Goal: Find specific page/section: Find specific page/section

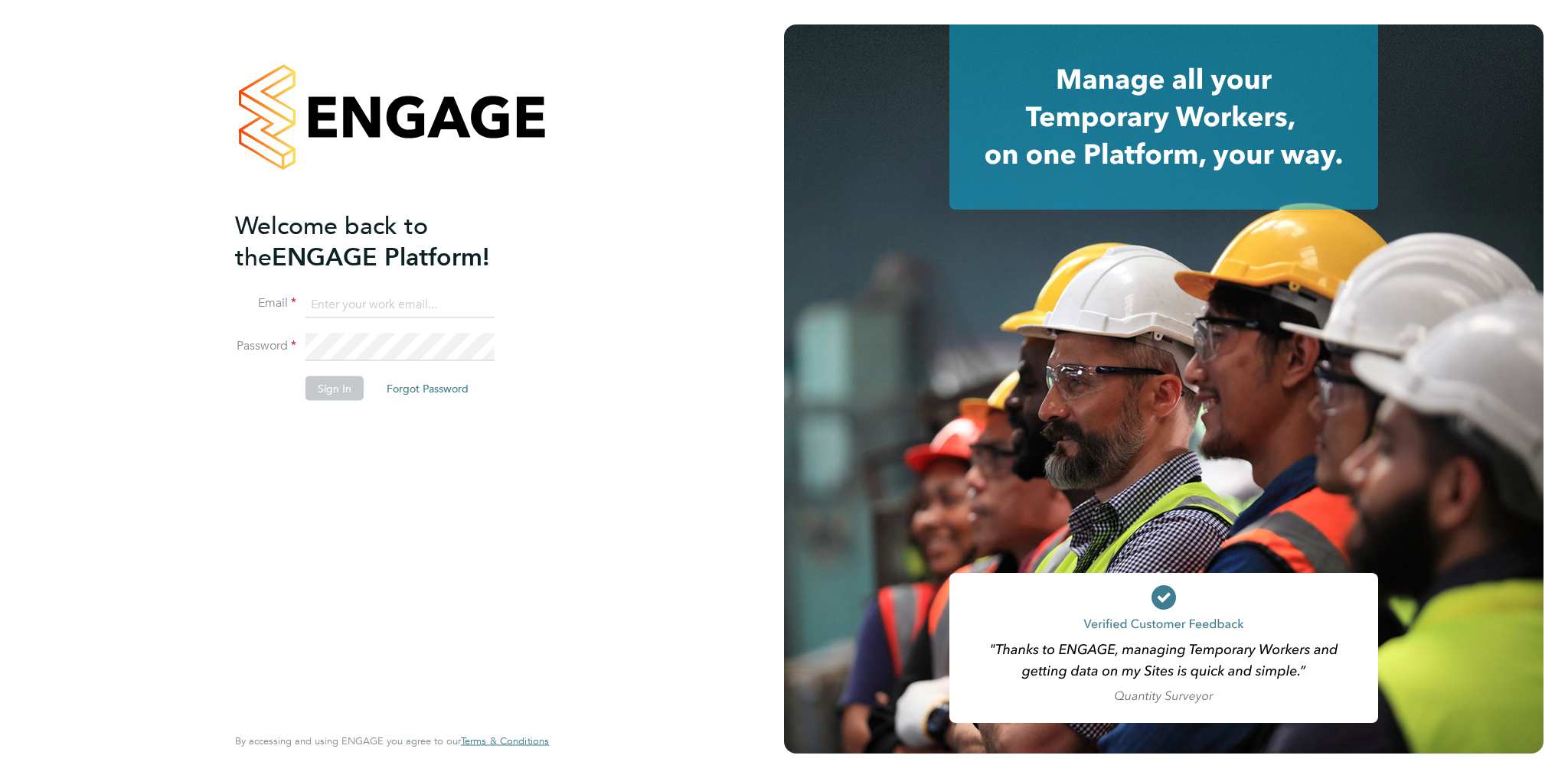
type input "amelia.tuffen@randstadcpe.com"
click at [334, 393] on button "Sign In" at bounding box center [334, 388] width 58 height 24
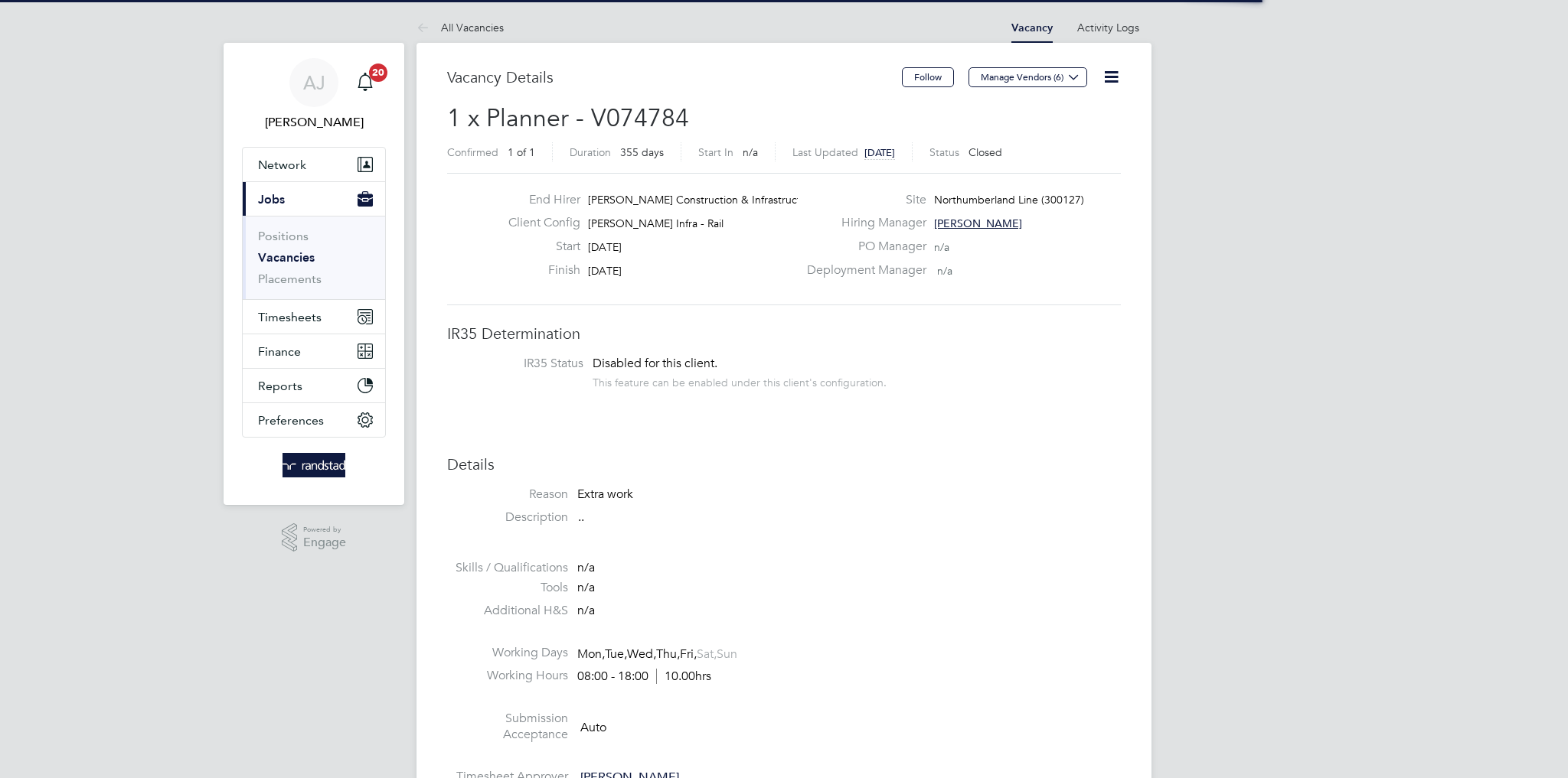
scroll to position [45, 107]
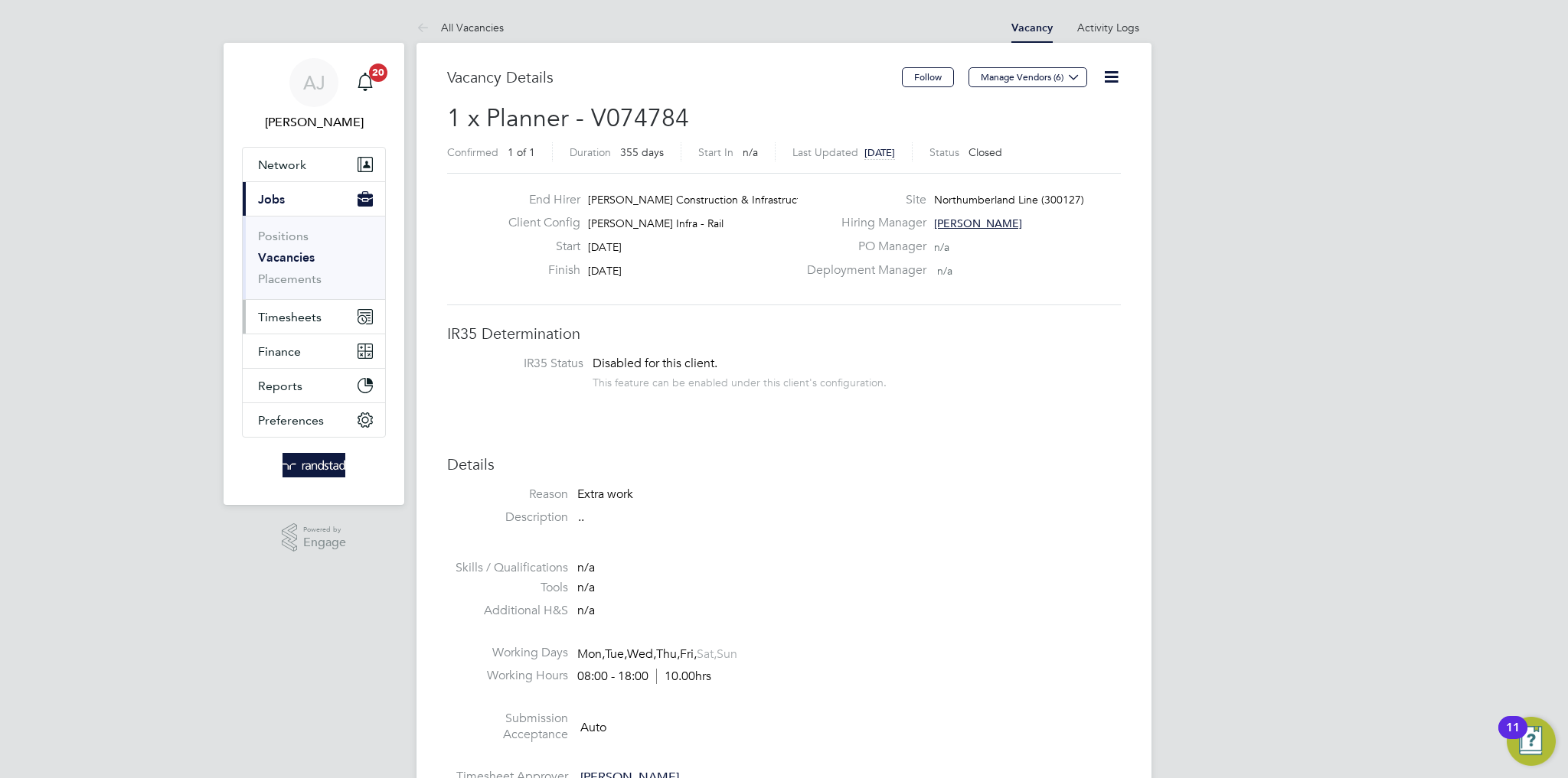
click at [309, 314] on span "Timesheets" at bounding box center [290, 317] width 64 height 15
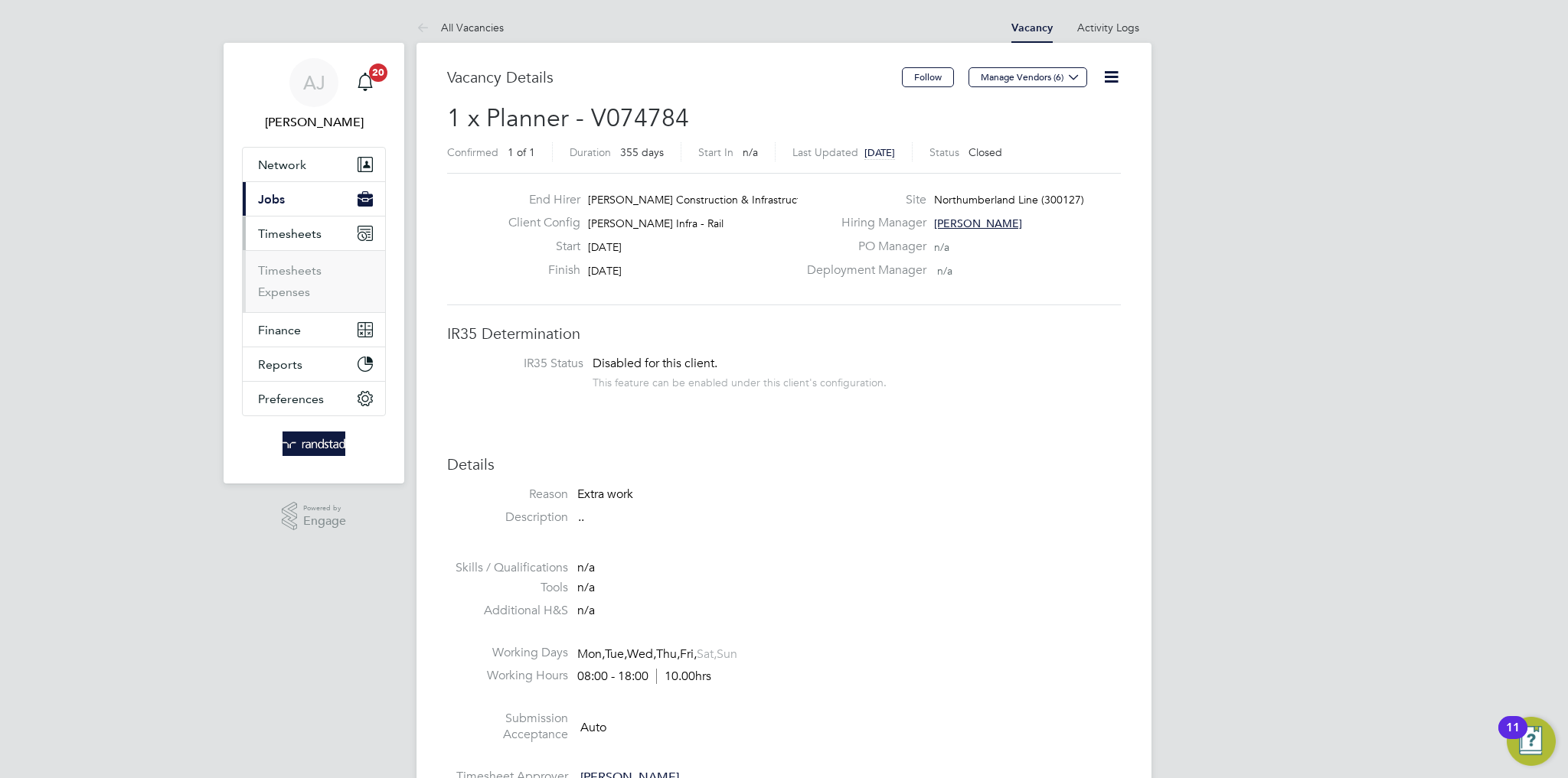
click at [301, 240] on span "Timesheets" at bounding box center [290, 234] width 64 height 15
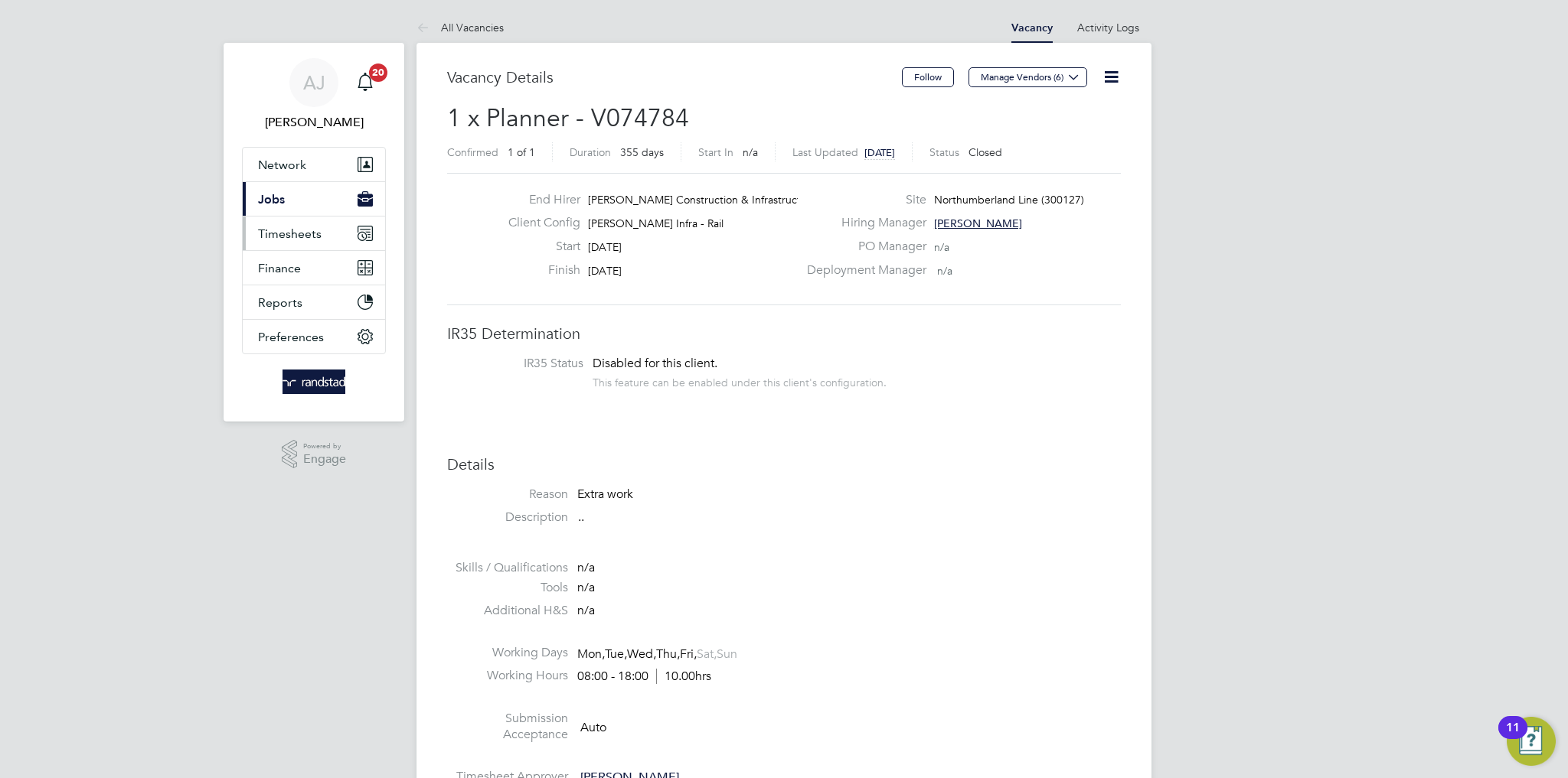
click at [302, 231] on span "Timesheets" at bounding box center [290, 234] width 64 height 15
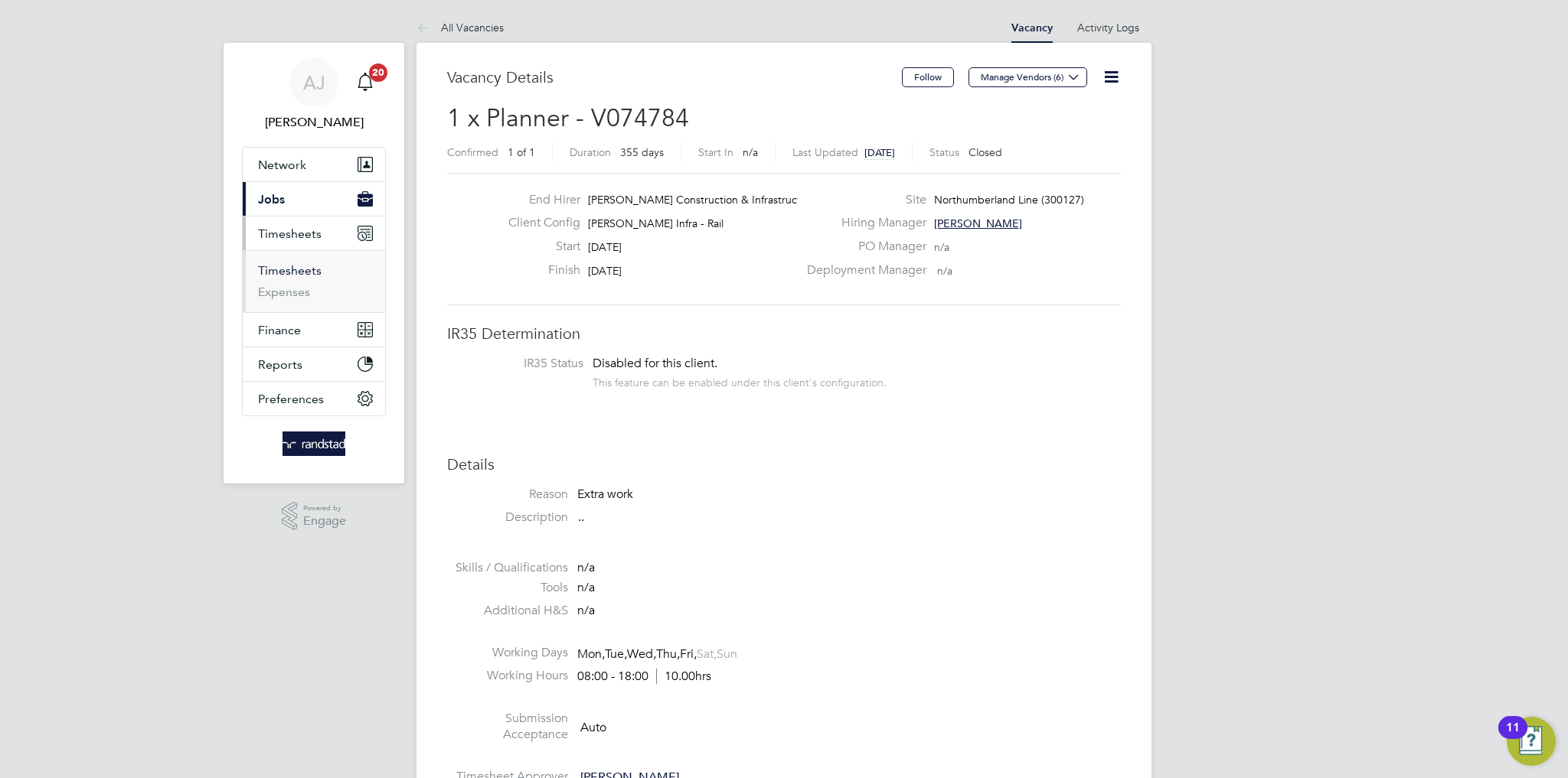
click at [295, 267] on link "Timesheets" at bounding box center [290, 270] width 64 height 15
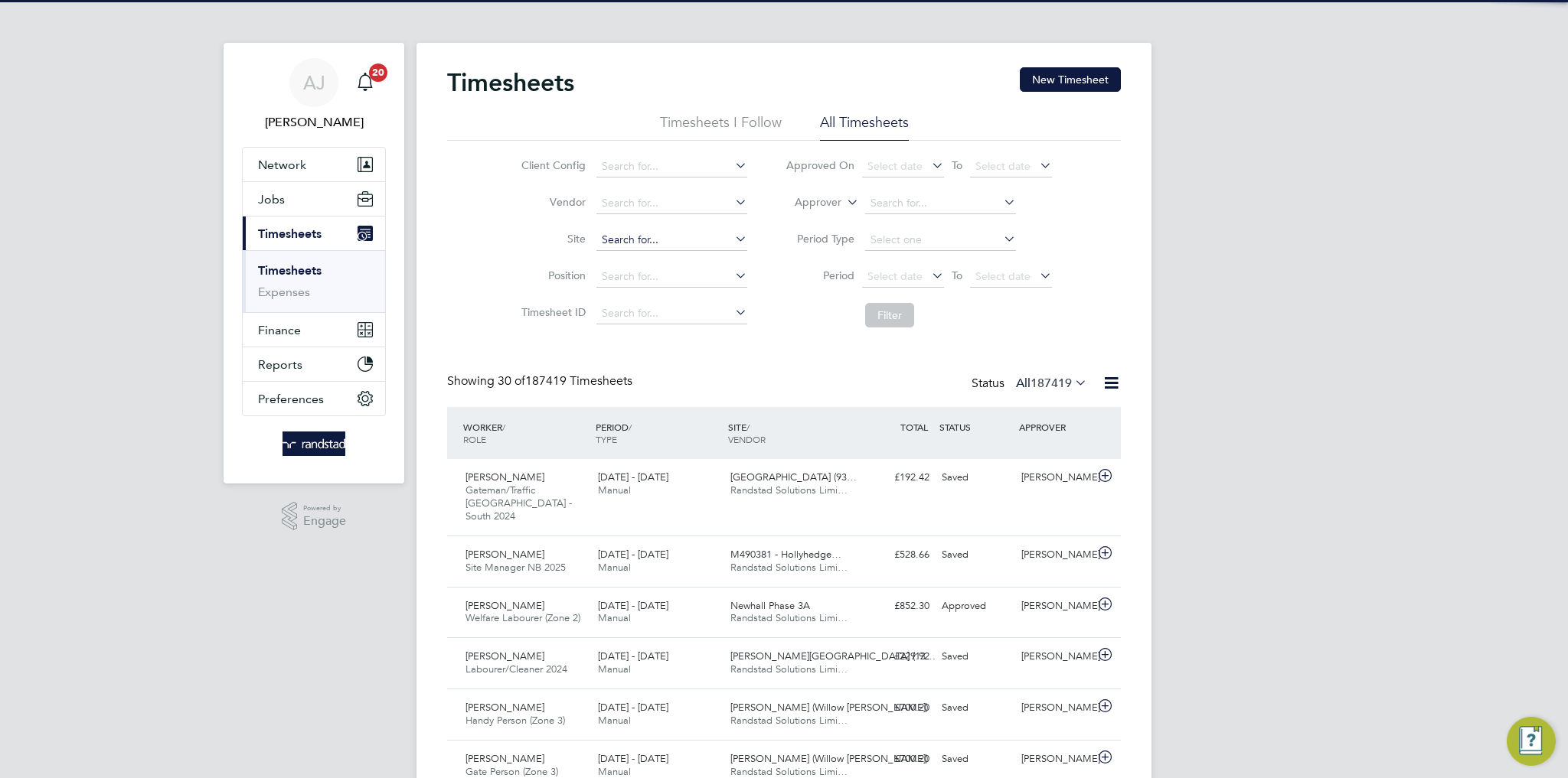
click at [663, 234] on input at bounding box center [672, 240] width 151 height 21
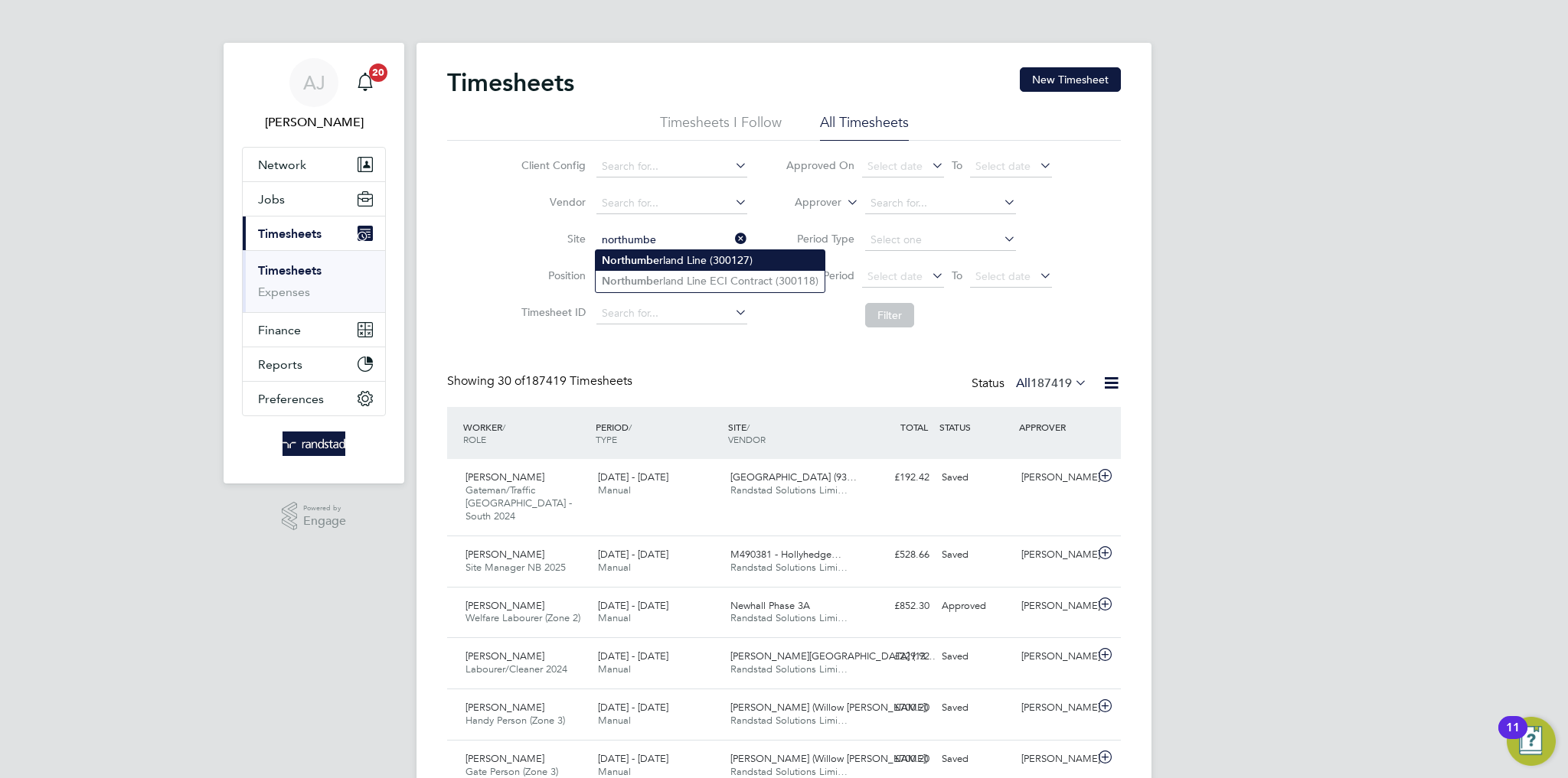
type input "Northumberland Line (300127)"
click at [898, 323] on button "Filter" at bounding box center [889, 315] width 49 height 24
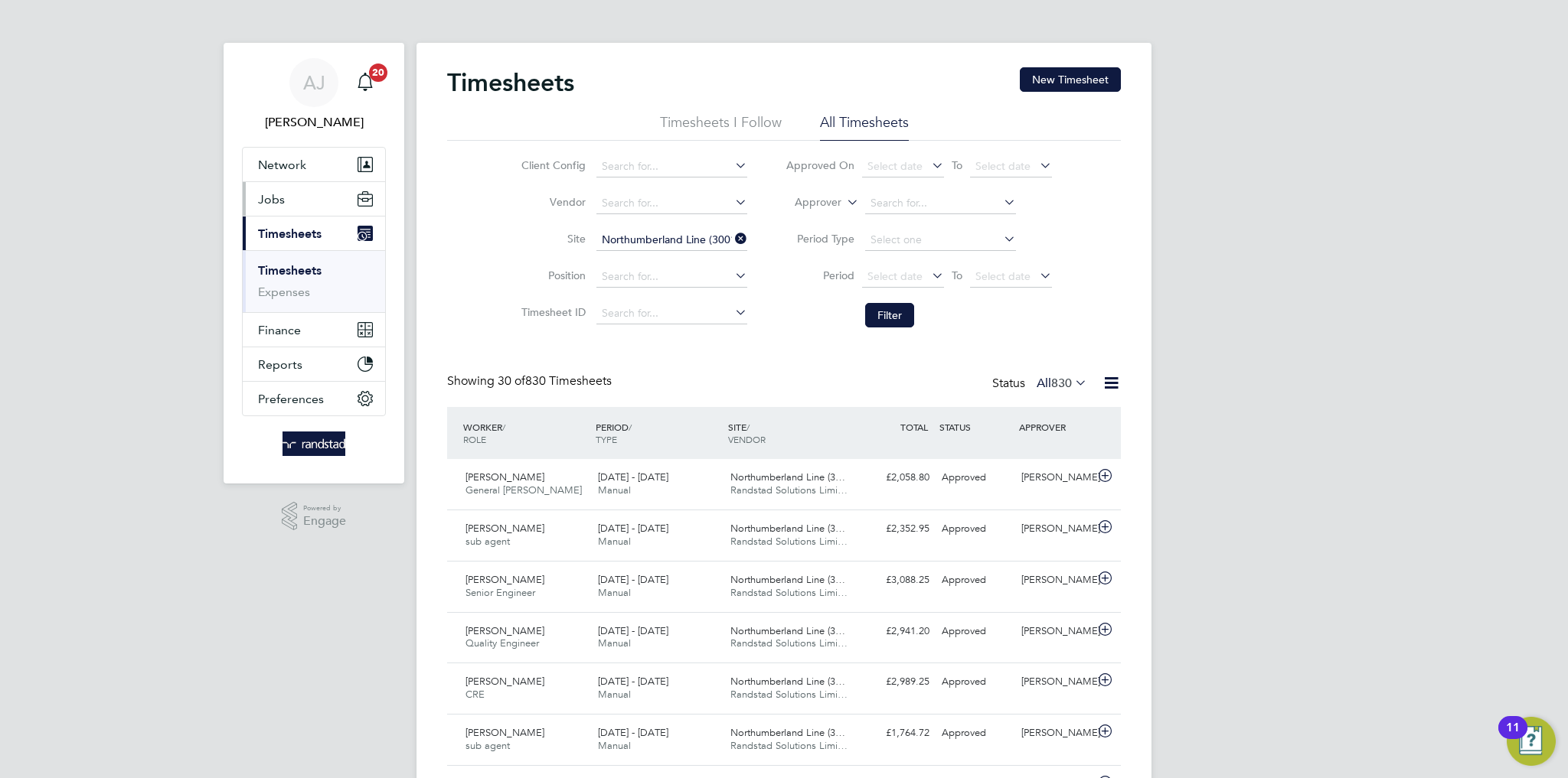
drag, startPoint x: 276, startPoint y: 195, endPoint x: 274, endPoint y: 182, distance: 13.2
click at [276, 192] on span "Jobs" at bounding box center [271, 200] width 27 height 15
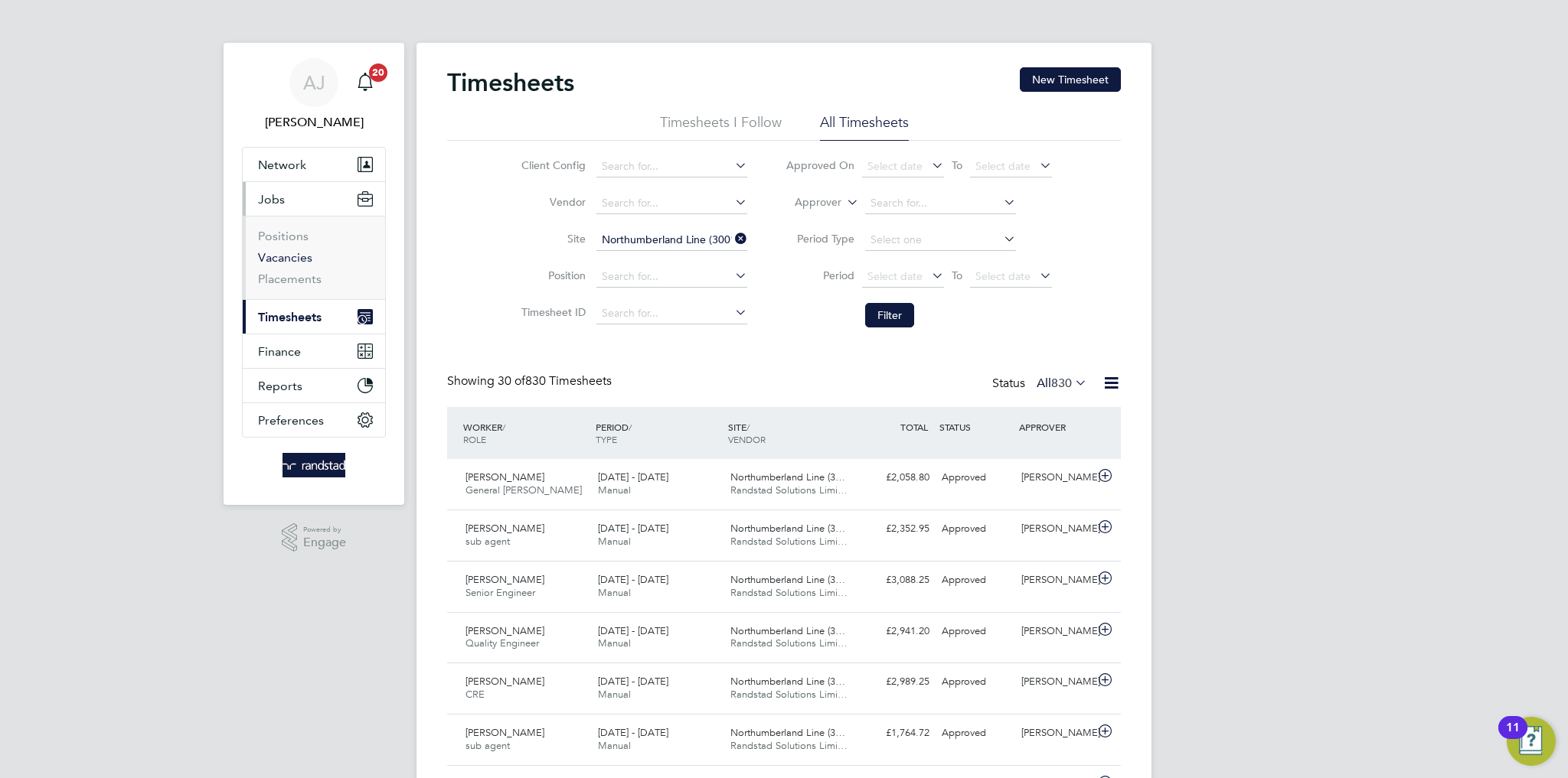
click at [289, 261] on link "Vacancies" at bounding box center [285, 257] width 55 height 15
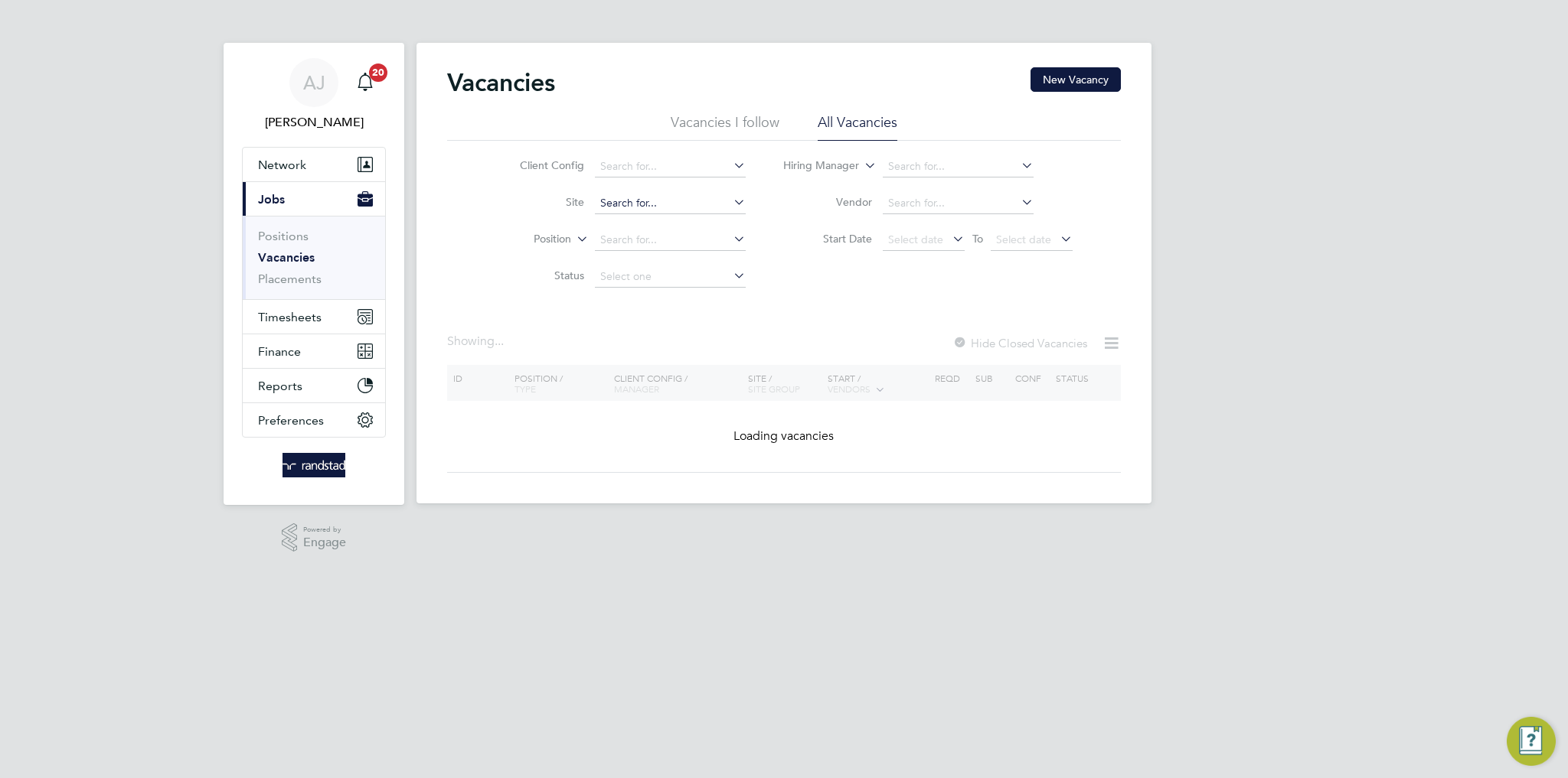
click at [718, 204] on input at bounding box center [670, 204] width 151 height 21
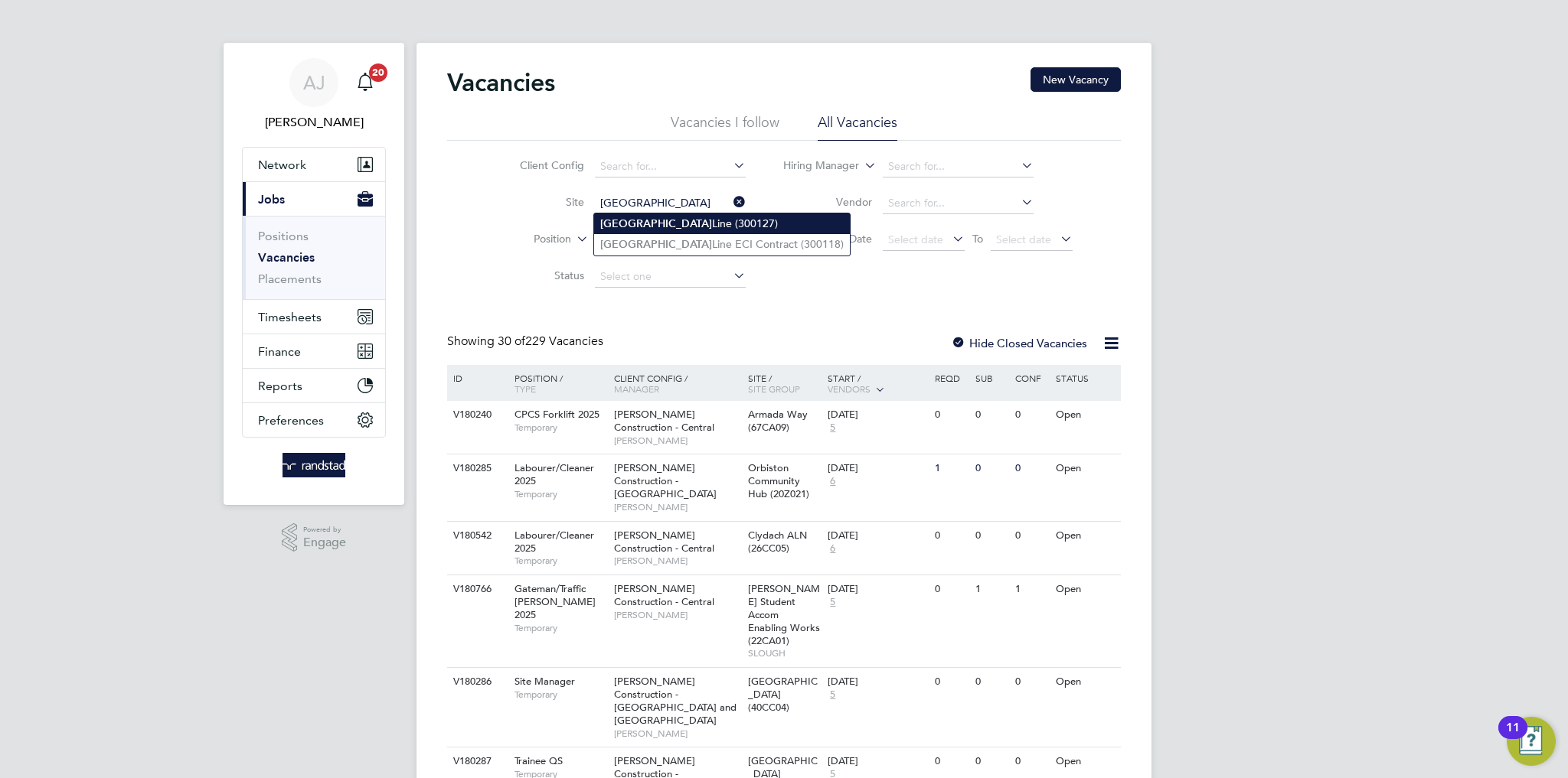
type input "Northumberland Line (300127)"
